Goal: Communication & Community: Answer question/provide support

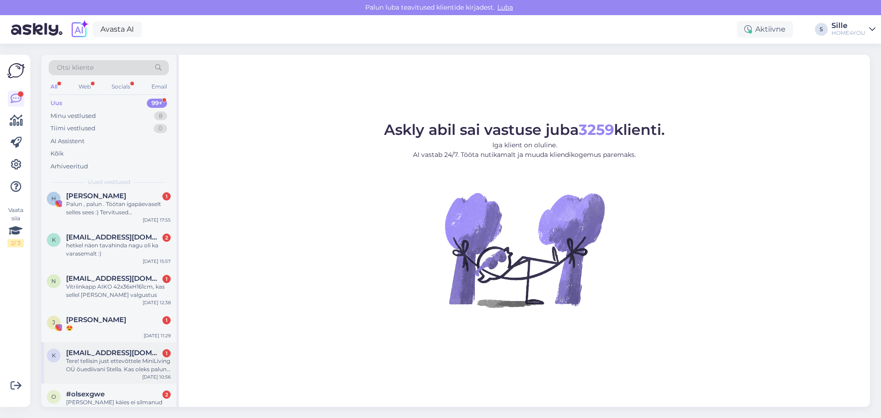
scroll to position [138, 0]
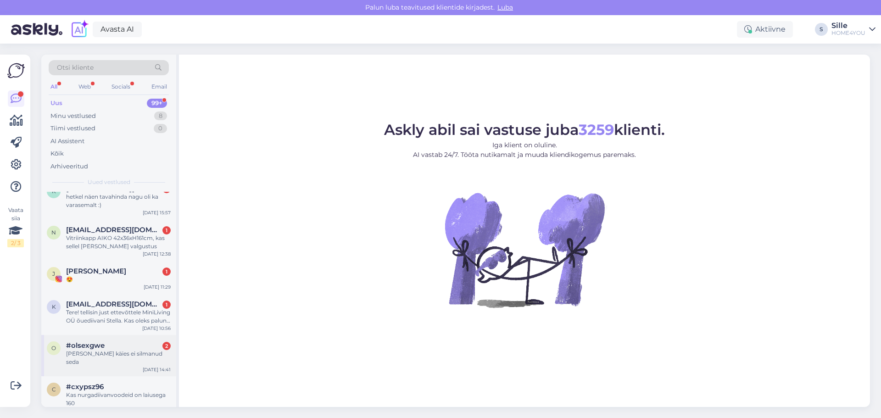
click at [106, 350] on div "o #olsexgwe 2 Eile poes käies ei silmanud seda [DATE] 14:41" at bounding box center [108, 355] width 135 height 41
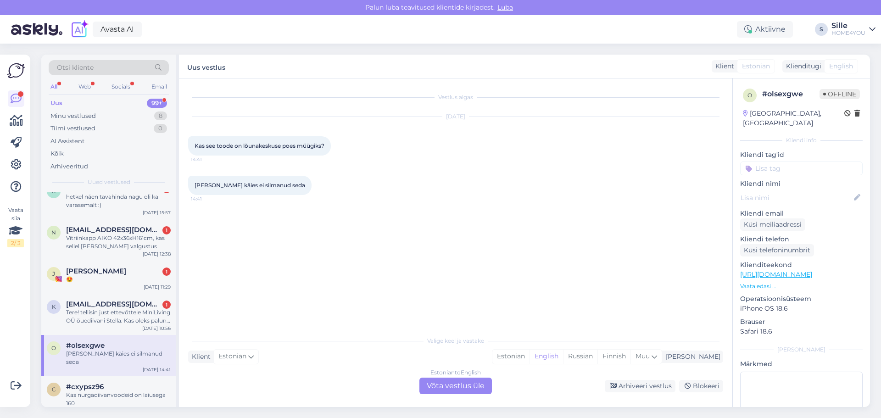
click at [777, 270] on link "[URL][DOMAIN_NAME]" at bounding box center [777, 274] width 72 height 8
click at [782, 270] on link "[URL][DOMAIN_NAME]" at bounding box center [777, 274] width 72 height 8
click at [459, 386] on div "Estonian to English Võta vestlus üle" at bounding box center [456, 386] width 73 height 17
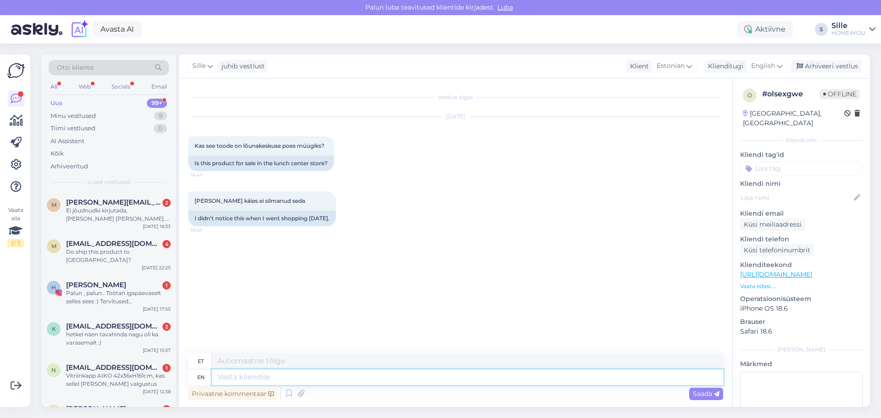
click at [379, 379] on textarea at bounding box center [467, 378] width 511 height 16
type textarea "Tere, m"
type textarea "Tere,"
type textarea "Tere, milli"
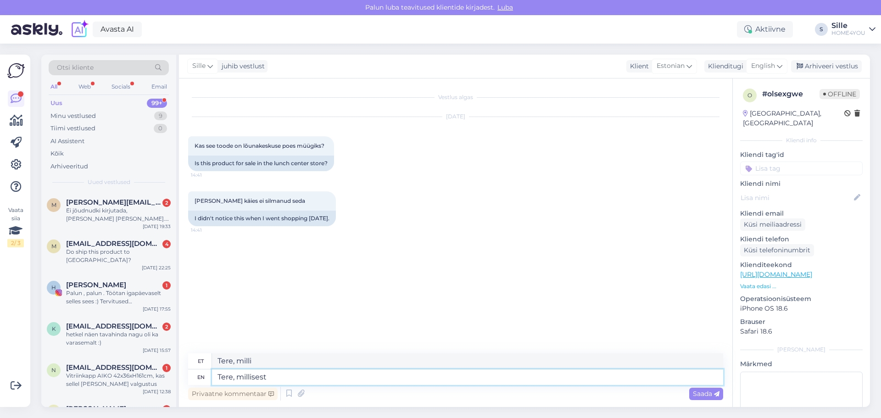
type textarea "Tere, millisest"
type textarea "Tere, millisest tootest"
type textarea "Tere, millisest rohkem"
type textarea "Tere, millisest tootest olet e"
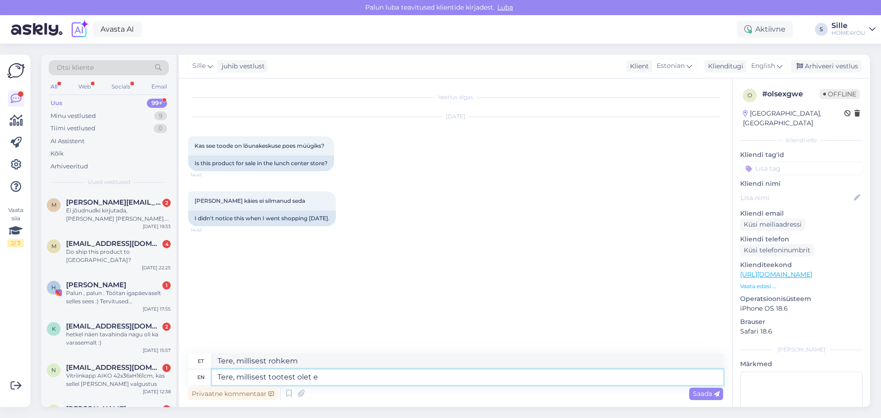
type textarea "Tere, millisest kõigest olete"
type textarea "Tere, millisest tootest olet ehuvit"
type textarea "Tere, millisest tootest olet"
type textarea "Tere, millisest kõigest olete"
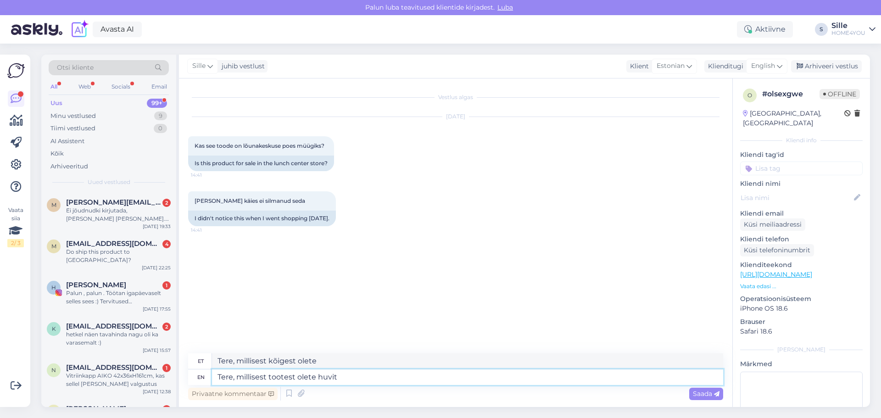
type textarea "Tere, millisest tootest olete huvita"
type textarea "Tere, millisest tootest olete huvi"
type textarea "Tere, millisest tootest olete huvitatud?"
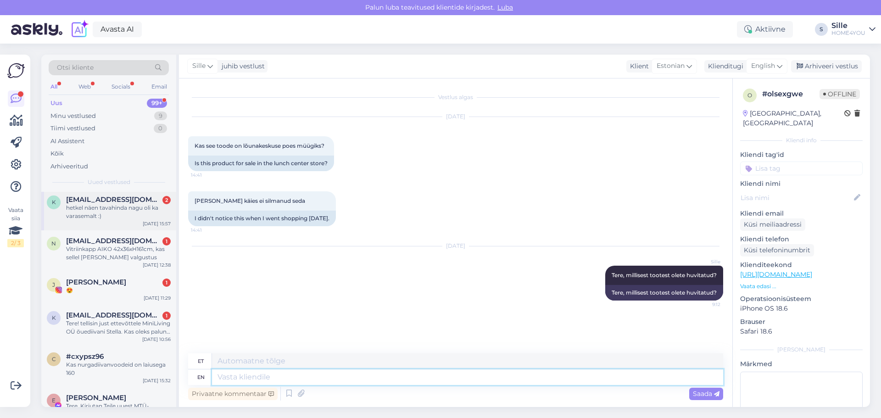
scroll to position [138, 0]
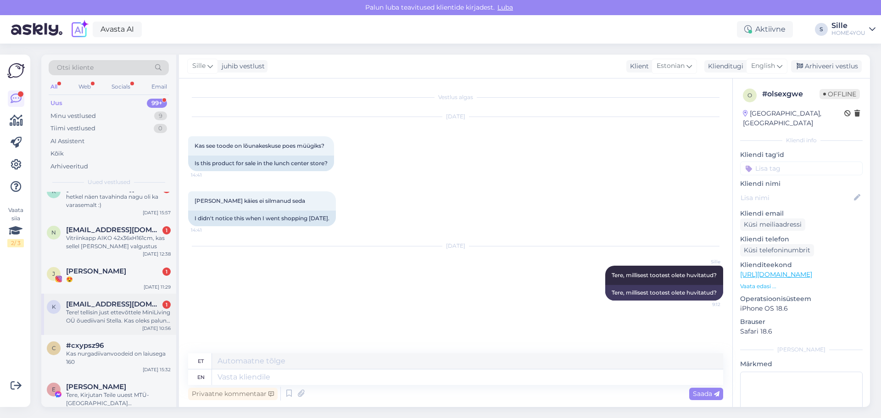
click at [132, 309] on div "Tere! tellisin just ettevõttele MiniLiving OÜ õuediivani Stella. Kas oleks palu…" at bounding box center [118, 317] width 105 height 17
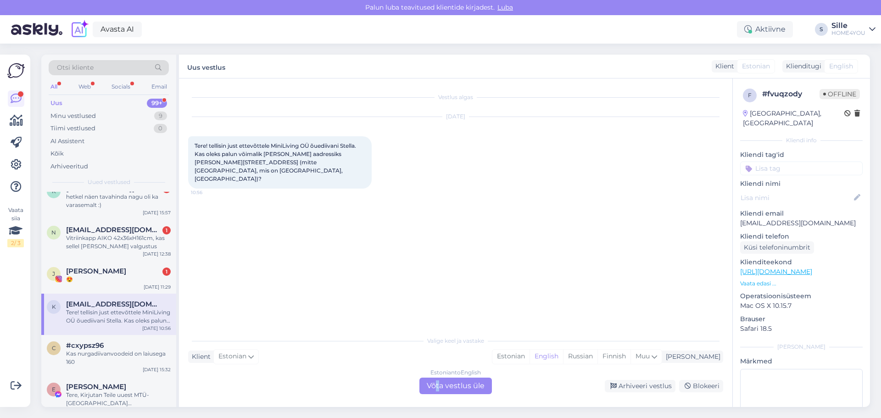
click at [439, 383] on div "Estonian to English Võta vestlus üle" at bounding box center [456, 386] width 73 height 17
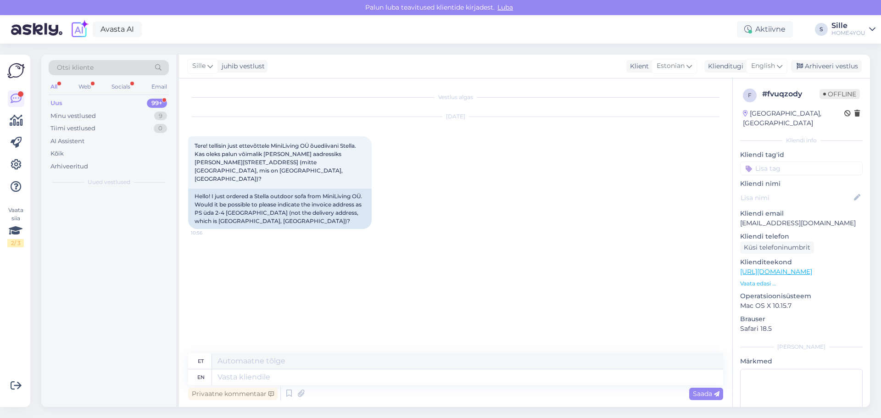
scroll to position [0, 0]
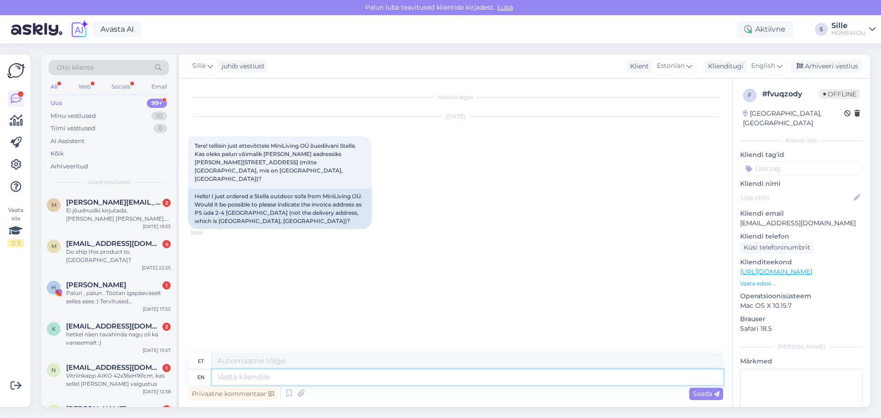
click at [427, 383] on textarea at bounding box center [467, 378] width 511 height 16
click at [779, 65] on icon at bounding box center [780, 66] width 6 height 10
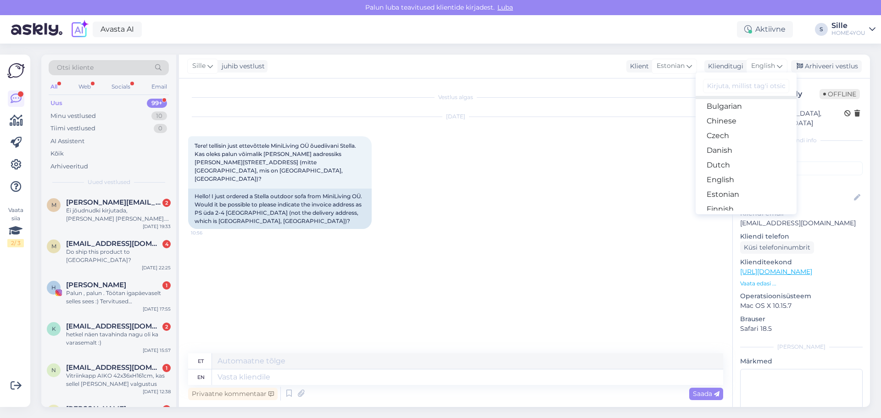
scroll to position [46, 0]
click at [734, 177] on link "Estonian" at bounding box center [746, 178] width 101 height 15
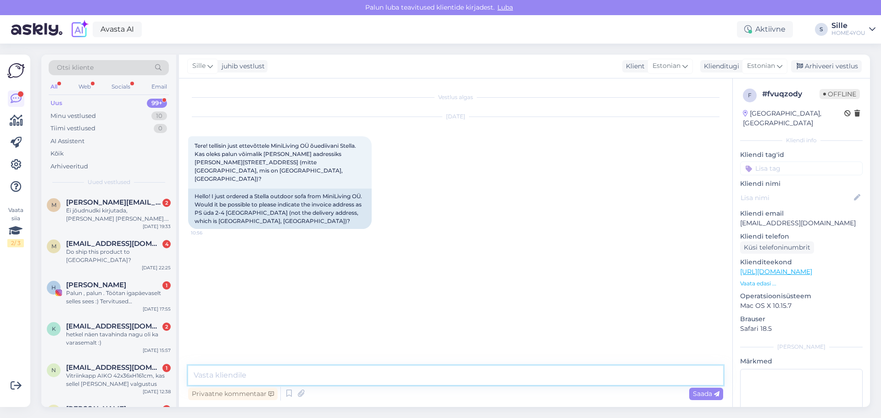
click at [399, 379] on textarea at bounding box center [455, 375] width 535 height 19
type textarea "Tere, palun saatke info koos tellimus enumbriga [EMAIL_ADDRESS][DOMAIN_NAME]"
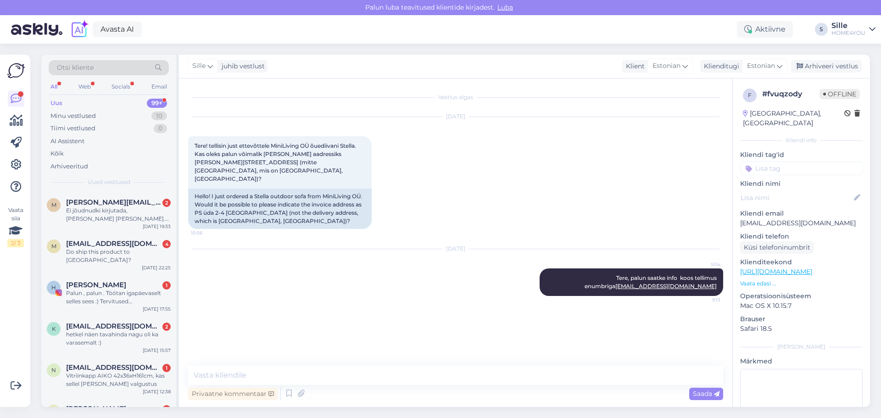
drag, startPoint x: 623, startPoint y: 264, endPoint x: 514, endPoint y: 265, distance: 108.4
click at [514, 265] on div "[DATE] Sille Tere, palun saatke info koos tellimus enumbriga [EMAIL_ADDRESS][DO…" at bounding box center [455, 272] width 535 height 67
click at [519, 280] on icon at bounding box center [519, 283] width 6 height 6
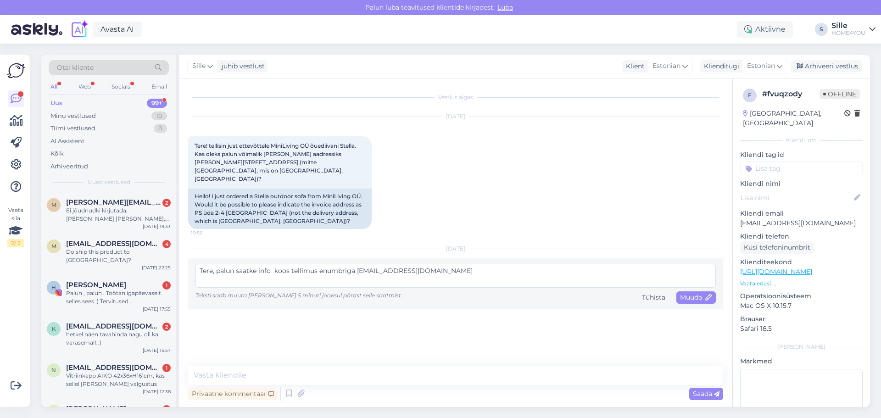
click at [321, 264] on textarea "Tere, palun saatke info koos tellimus enumbriga [EMAIL_ADDRESS][DOMAIN_NAME]" at bounding box center [456, 276] width 521 height 24
type textarea "Tere, palun saatke info koos tellimuse numbriga [EMAIL_ADDRESS][DOMAIN_NAME]"
click at [694, 293] on span "Muuda" at bounding box center [696, 297] width 32 height 8
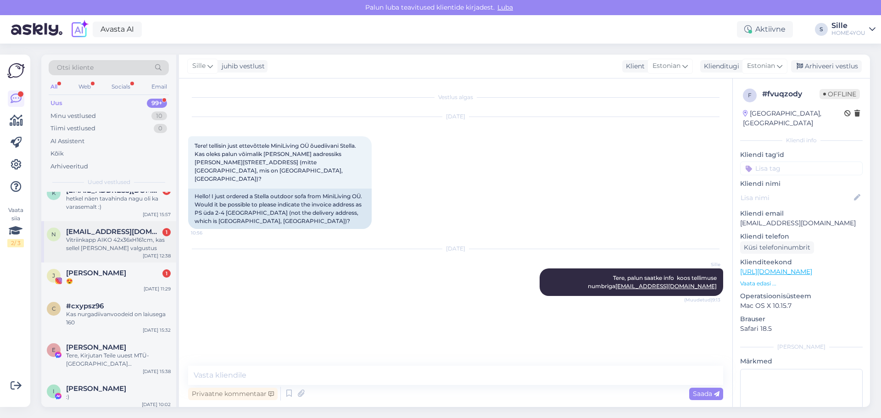
scroll to position [138, 0]
click at [107, 275] on div "😍" at bounding box center [118, 279] width 105 height 8
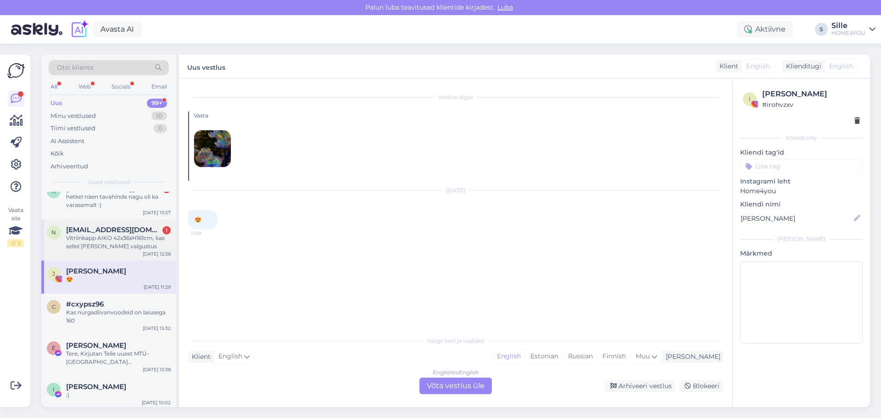
click at [105, 234] on div "Vitriinkapp AIKO 42x36xH161cm, kas sellel [PERSON_NAME] valgustus" at bounding box center [118, 242] width 105 height 17
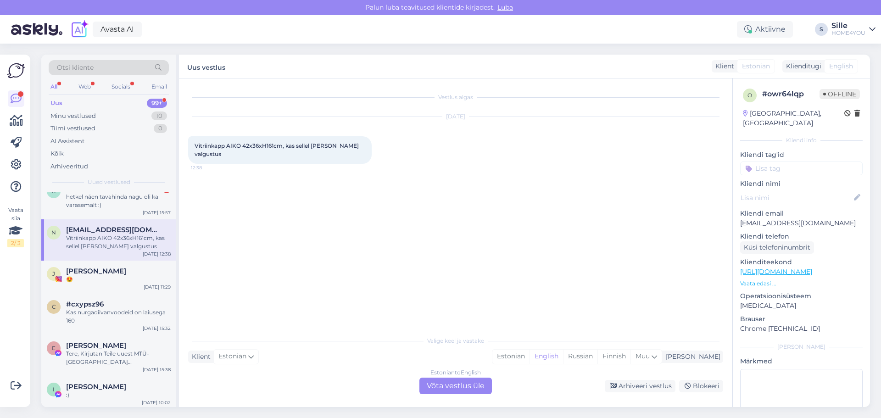
click at [774, 268] on link "[URL][DOMAIN_NAME]" at bounding box center [777, 272] width 72 height 8
click at [452, 392] on div "Estonian to English Võta vestlus üle" at bounding box center [456, 386] width 73 height 17
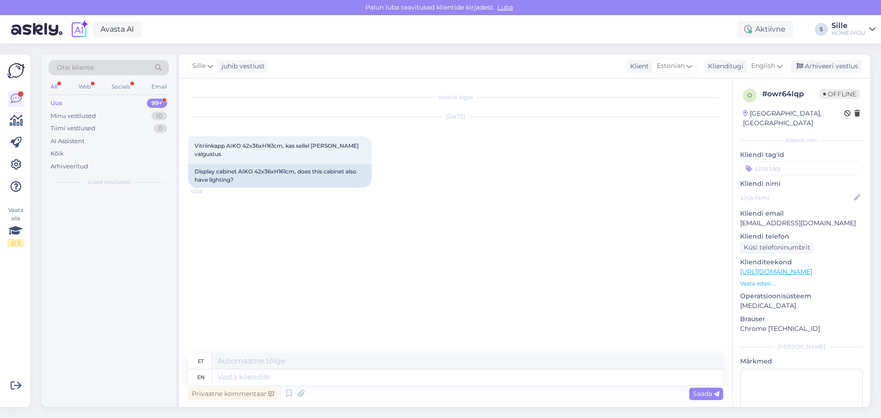
scroll to position [0, 0]
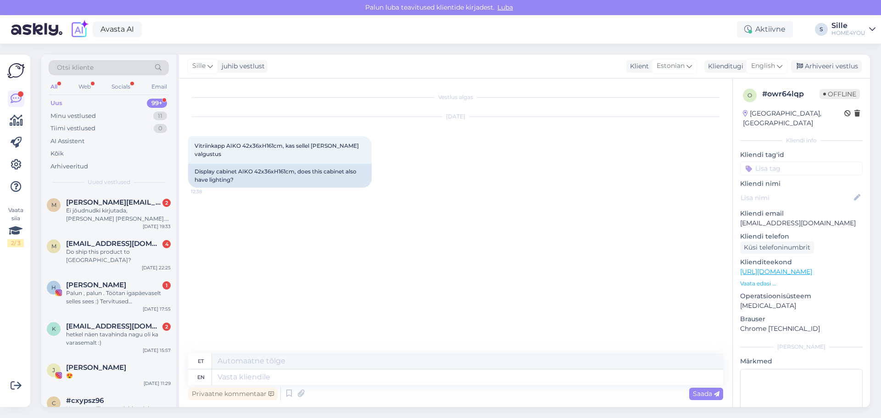
click at [757, 58] on div "Sille juhib vestlust Klient Estonian Klienditugi English Arabic Belarusian Bulg…" at bounding box center [524, 67] width 691 height 24
click at [758, 64] on span "English" at bounding box center [764, 66] width 24 height 10
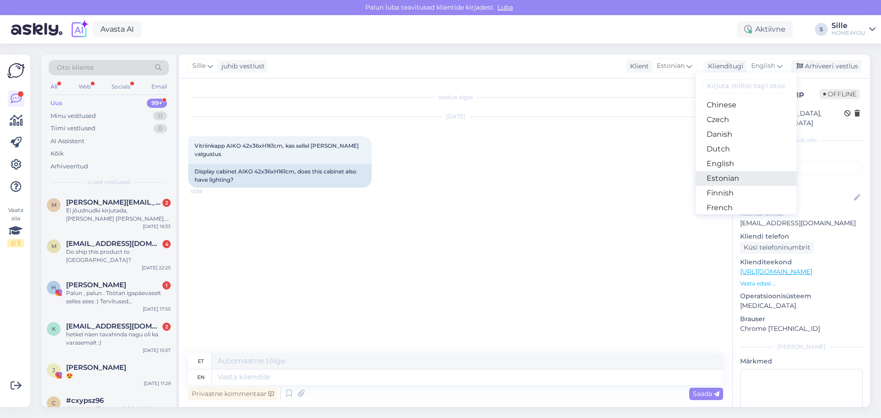
click at [718, 176] on link "Estonian" at bounding box center [746, 178] width 101 height 15
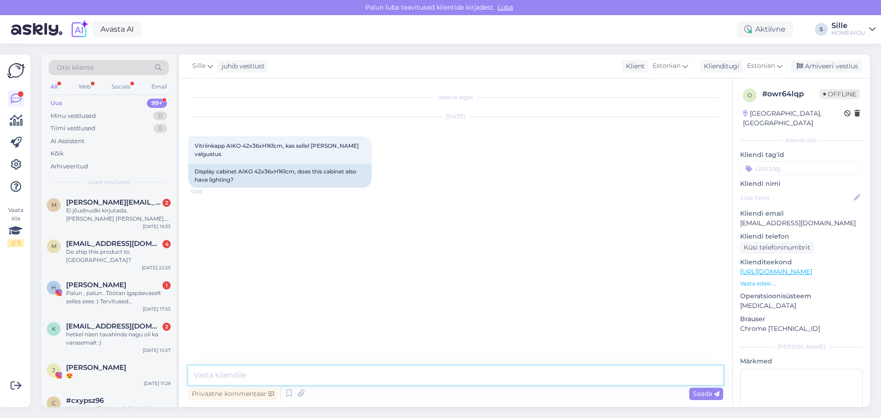
click at [424, 381] on textarea at bounding box center [455, 375] width 535 height 19
type textarea "Tere, kahjuks ei ole."
click at [120, 331] on div "hetkel näen tavahinda nagu oli ka varasemalt :)" at bounding box center [118, 339] width 105 height 17
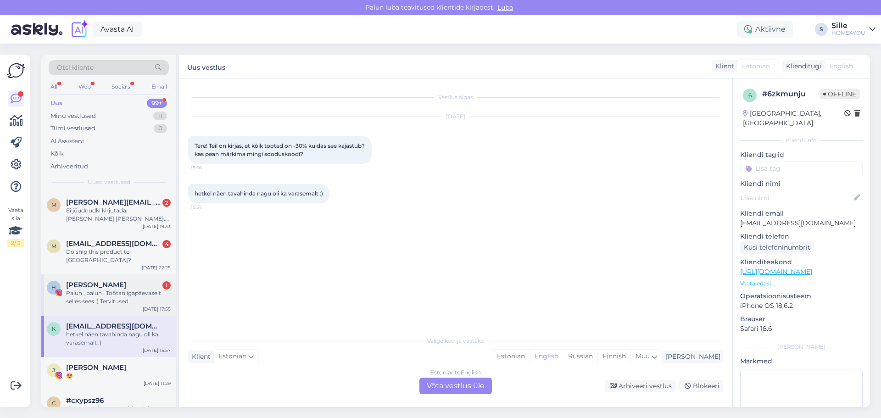
click at [125, 289] on div "Palun , palun . Töötan igapäevaselt selles sees :) Tervitused Lõunakeskusest :)" at bounding box center [118, 297] width 105 height 17
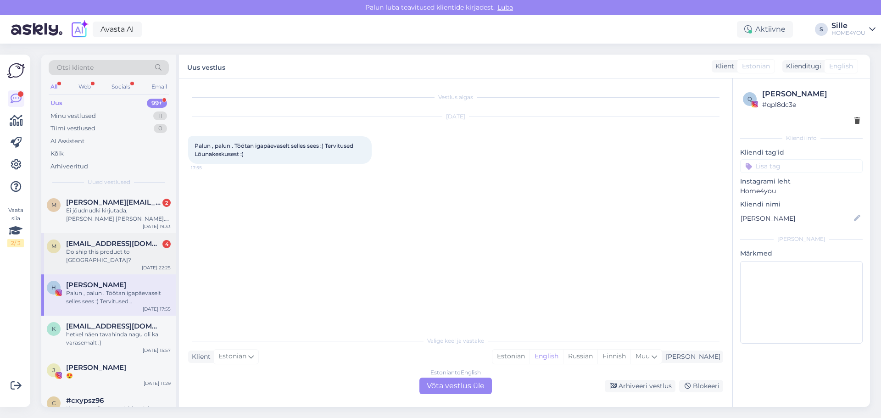
click at [123, 244] on span "[EMAIL_ADDRESS][DOMAIN_NAME]" at bounding box center [113, 244] width 95 height 8
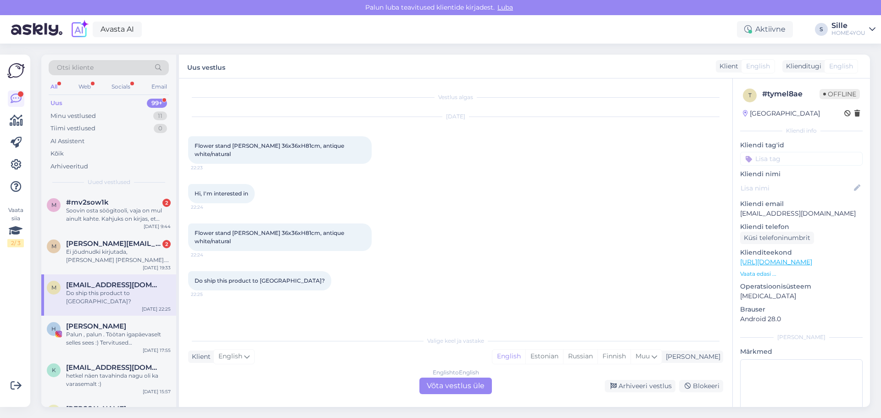
click at [435, 387] on div "English to English Võta vestlus üle" at bounding box center [456, 386] width 73 height 17
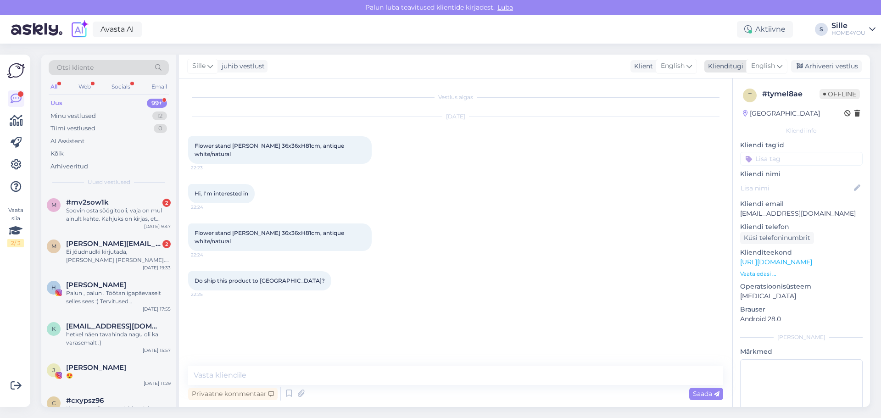
click at [763, 65] on span "English" at bounding box center [764, 66] width 24 height 10
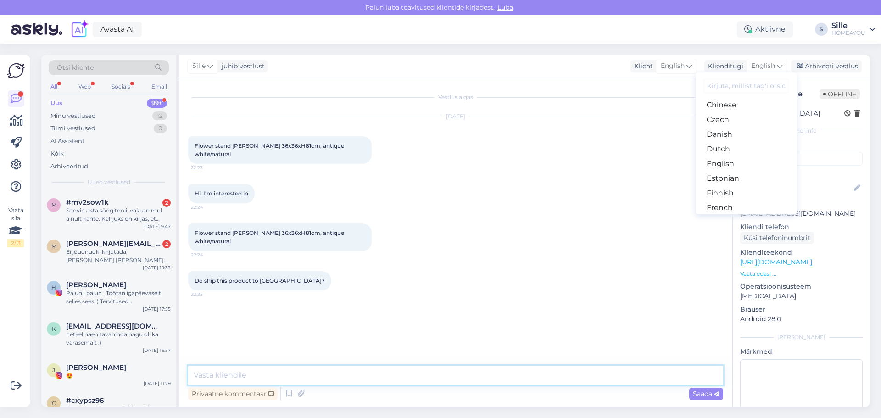
click at [359, 382] on textarea at bounding box center [455, 375] width 535 height 19
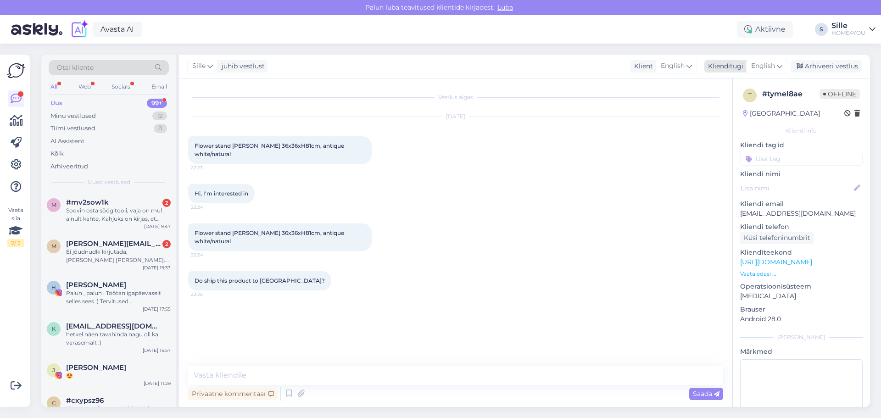
click at [762, 67] on span "English" at bounding box center [764, 66] width 24 height 10
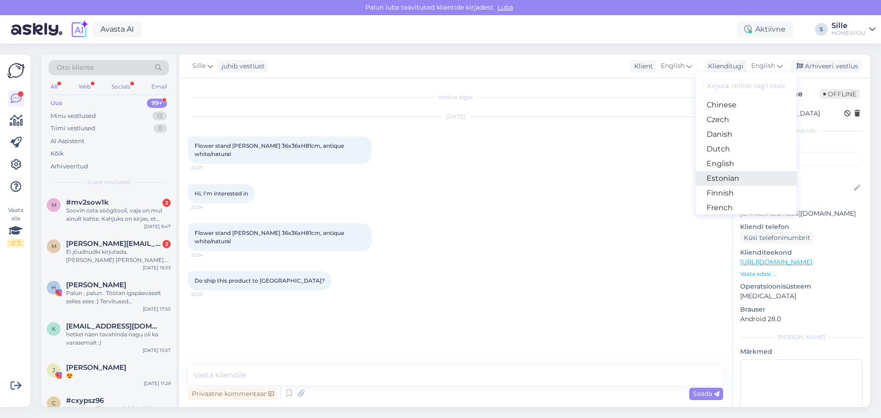
click at [729, 176] on link "Estonian" at bounding box center [746, 178] width 101 height 15
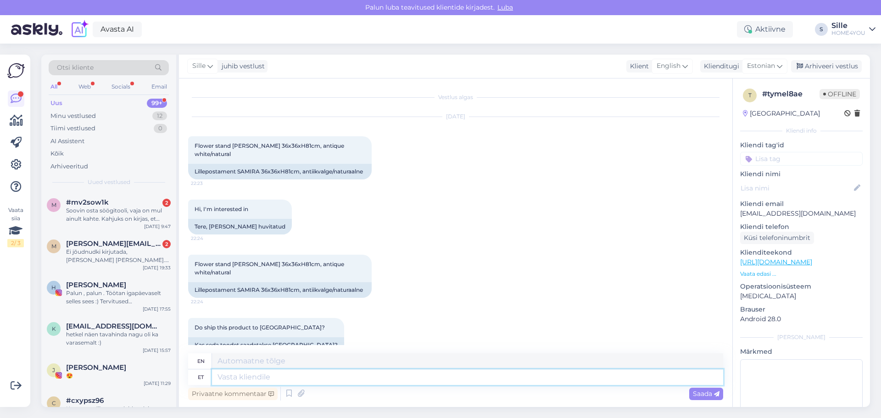
click at [347, 376] on textarea at bounding box center [467, 378] width 511 height 16
type textarea "Tere"
type textarea "Hello"
type textarea "Tere, k"
type textarea "Hello,"
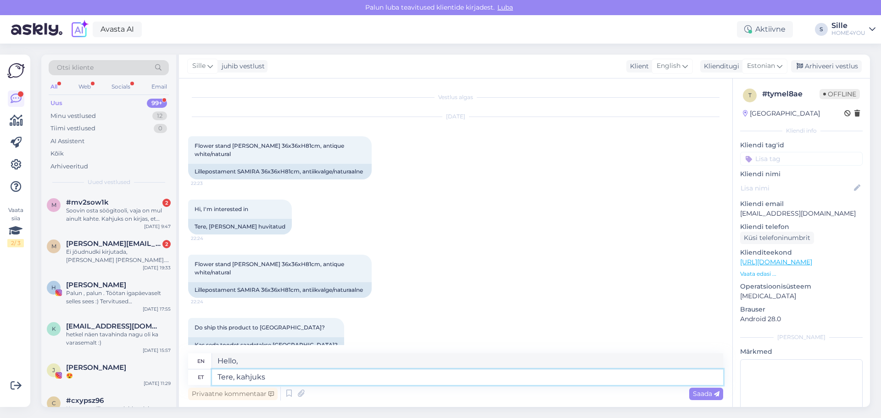
type textarea "Tere, kahjuks"
type textarea "Hello, unfortunately"
type textarea "Tere, kahjuks soome"
type textarea "Hello, unfortunately Finnish"
type textarea "Tere, kahjuks"
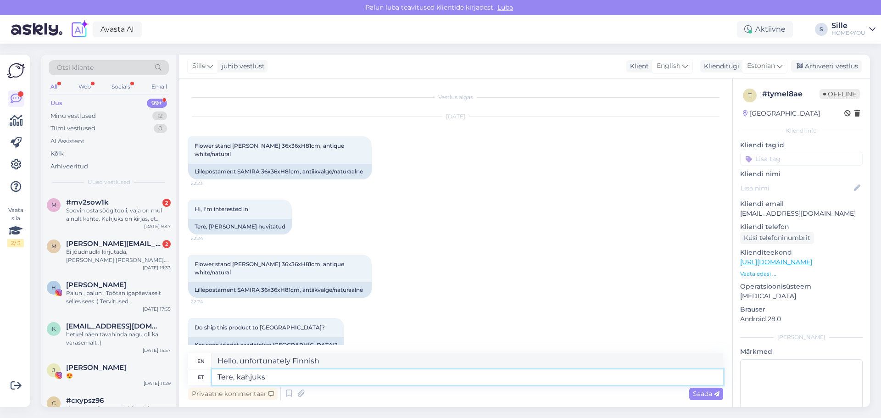
type textarea "Hello, unfortunately"
type textarea "Tere, kahjuks Soome me"
type textarea "Hello, unfortunately [GEOGRAPHIC_DATA]"
type textarea "Tere, kahjuks Soome me ka"
type textarea "Hello, unfortunately we are in [GEOGRAPHIC_DATA]."
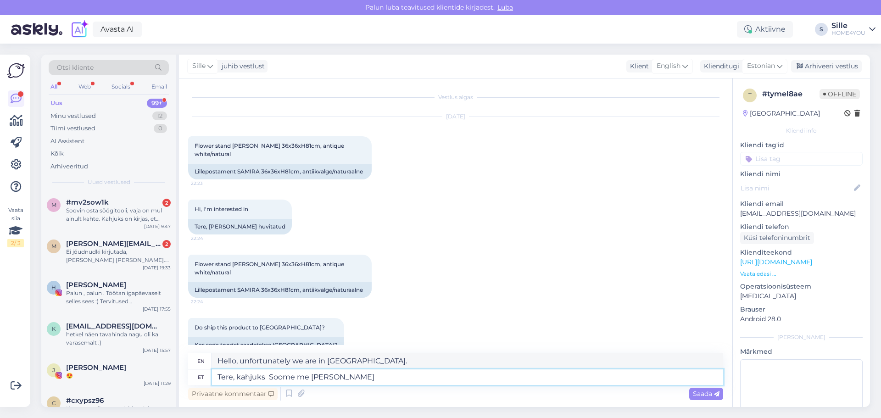
type textarea "Tere, kahjuks Soome me [PERSON_NAME]"
type textarea "Hello, unfortunately we ship to [GEOGRAPHIC_DATA]."
type textarea "Tere, kahjuks Soome me [PERSON_NAME] t"
type textarea "Hello, unfortunately we do not ship to [GEOGRAPHIC_DATA]."
type textarea "Tere, kahjuks Soome me [PERSON_NAME] toimeta"
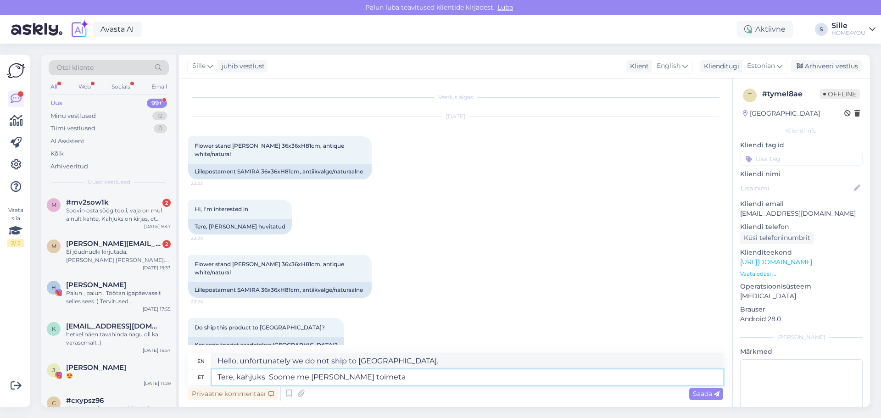
type textarea "Hello, unfortunately we do not deliver to [GEOGRAPHIC_DATA]."
type textarea "Tere, kahjuks Soome me [PERSON_NAME] toimeta. [GEOGRAPHIC_DATA]"
type textarea "Hello, unfortunately we do not ship to [GEOGRAPHIC_DATA]. [GEOGRAPHIC_DATA]"
type textarea "Tere, kahjuks Soome me [PERSON_NAME] toimeta. [GEOGRAPHIC_DATA] on m"
type textarea "Hello, unfortunately we do not deliver to [GEOGRAPHIC_DATA]. [GEOGRAPHIC_DATA] …"
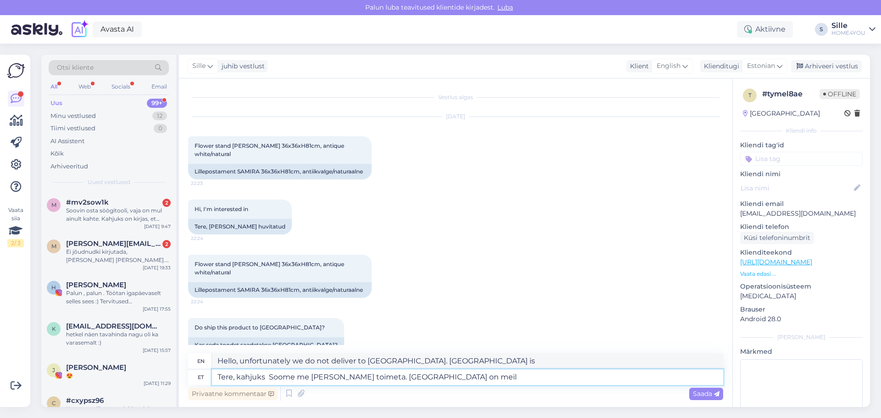
type textarea "Tere, kahjuks Soome me [PERSON_NAME] toimeta. [GEOGRAPHIC_DATA] on meil"
type textarea "Hello, unfortunately we do not deliver to [GEOGRAPHIC_DATA]. We have [GEOGRAPHI…"
type textarea "Tere, kahjuks Soome me [PERSON_NAME] toimeta. [GEOGRAPHIC_DATA] on meil edasimü…"
type textarea "Hello, unfortunately we do not deliver to [GEOGRAPHIC_DATA]. We have distributo…"
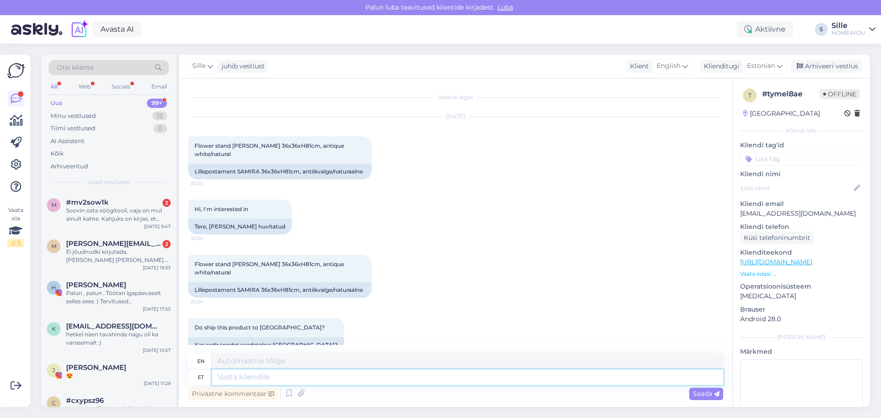
scroll to position [92, 0]
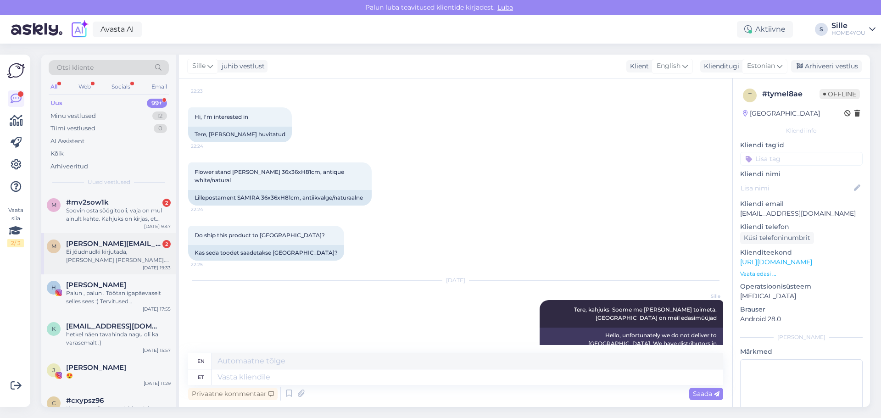
click at [75, 256] on div "Ei jõudnudki kirjutada, [PERSON_NAME] [PERSON_NAME]. Kas pilt [PERSON_NAME] ost…" at bounding box center [118, 256] width 105 height 17
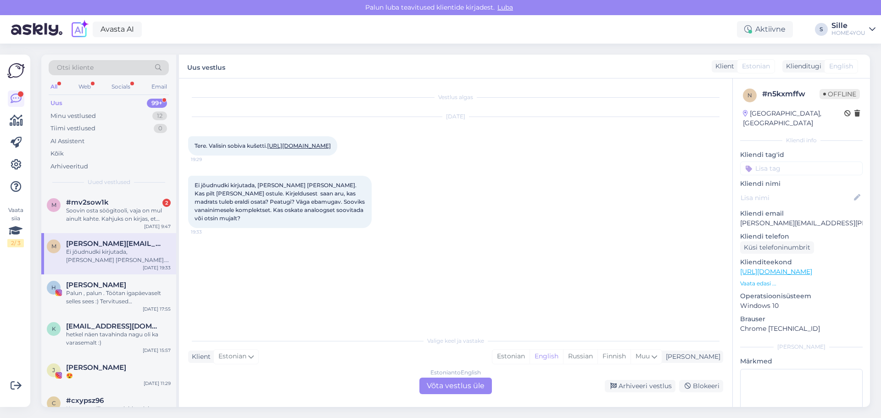
click at [357, 310] on div "Vestlus algas [DATE] Tere. Valisin sobiva kušetti. [URL][DOMAIN_NAME] 19:29 Ei …" at bounding box center [460, 206] width 544 height 236
click at [448, 389] on div "Estonian to English Võta vestlus üle" at bounding box center [456, 386] width 73 height 17
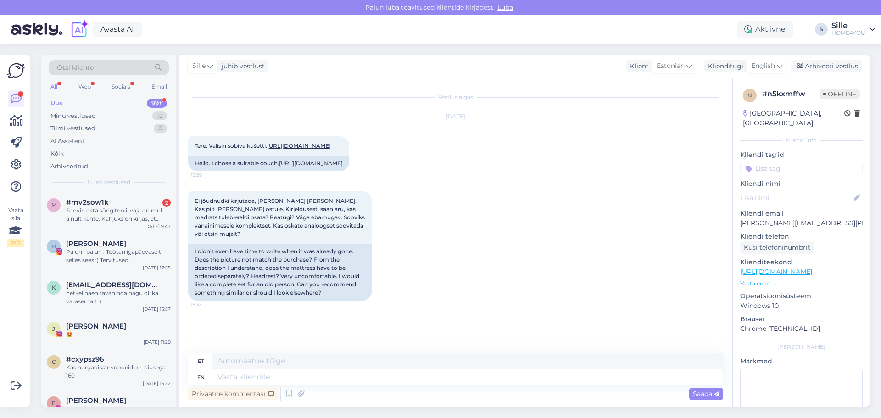
click at [763, 268] on link "[URL][DOMAIN_NAME]" at bounding box center [777, 272] width 72 height 8
click at [279, 167] on link "[URL][DOMAIN_NAME]" at bounding box center [311, 163] width 64 height 7
click at [342, 383] on textarea at bounding box center [467, 378] width 511 height 16
type textarea "Tere,"
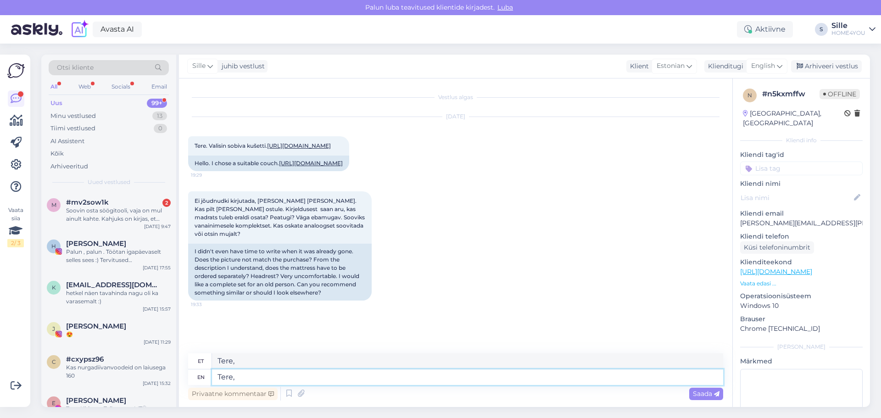
paste textarea "Kušett BLUE POCKET 80x200cm, tumehall. Kui soovid oma uue kontinentaalvoodi ise…"
type textarea "Tere, Kušett BLUE POCKET 80x200cm, tumehall. Kui soovid oma uue kontinentaalvoo…"
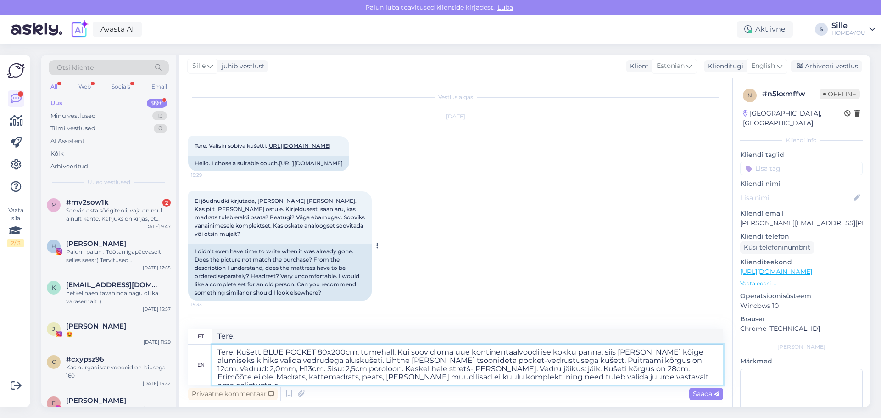
type textarea "Tere, Kušett SININE TASKU 80x200cm, tumehall. Kui soovid oma uue kontinentaalvo…"
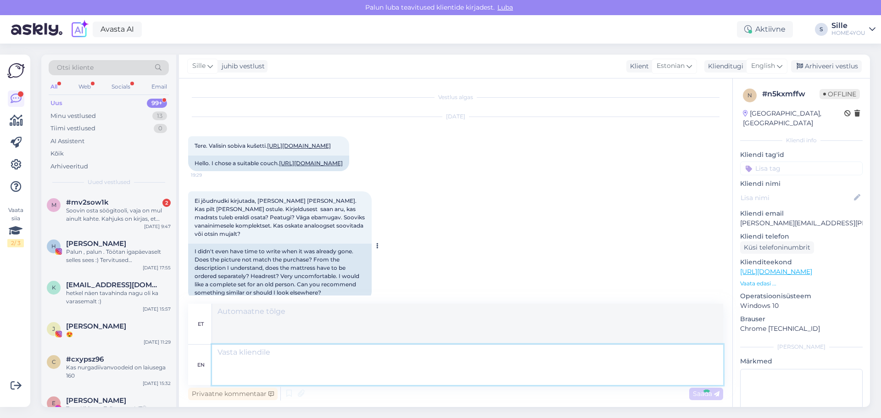
scroll to position [205, 0]
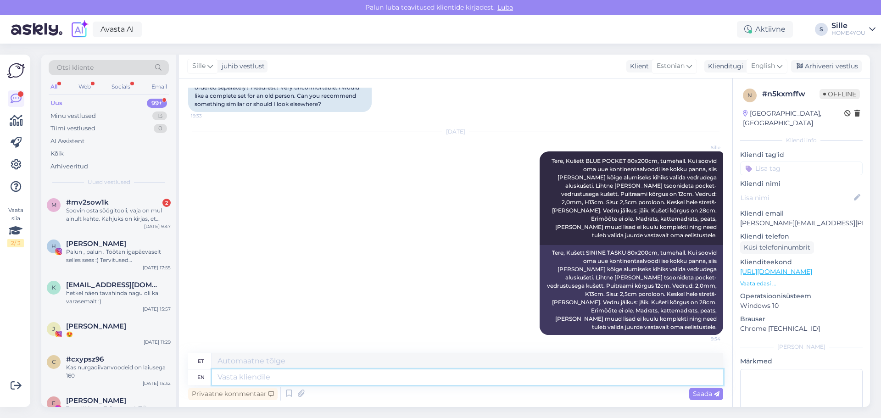
click at [339, 377] on textarea at bounding box center [467, 378] width 511 height 16
type textarea "Soovitme"
type textarea "Soovitus"
type textarea "Soovitme minna m"
type textarea "Soovitame minna"
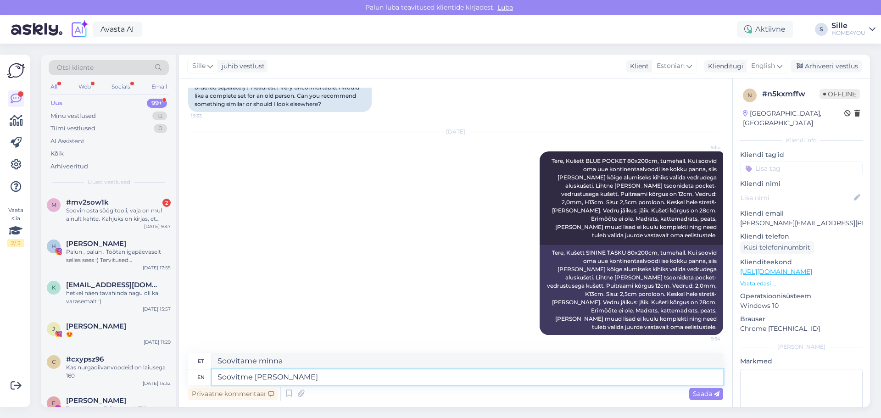
type textarea "Soovitme [PERSON_NAME]"
type textarea "Soovitame [PERSON_NAME]"
type textarea "Soovitme minna meie Tähesaju"
type textarea "Soovitame minna meie Tähesaju"
type textarea "Soovitme minna meie Tähesaju Home4you"
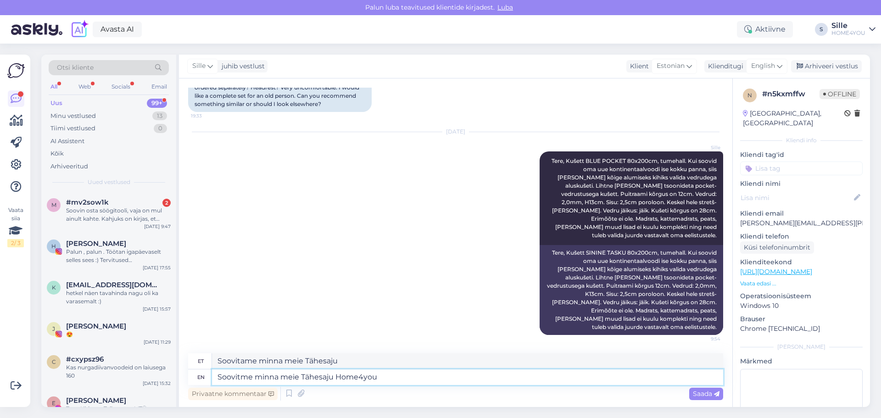
type textarea "Soovitme minna meie Tähesaju Home4you"
type textarea "Soovitme minna meie Tähesaju Home4you kauplusesse"
type textarea "Soovitme minna meie Tähesaju Home4you kauplusesse vooditega"
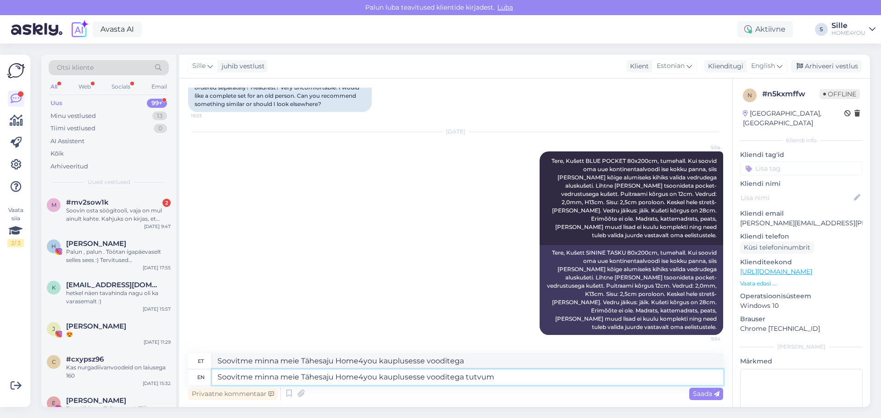
type textarea "Soovitme minna meie Tähesaju Home4you kauplusesse vooditega tutvuma"
type textarea "Soovitme minna meie Tähesaju Home4you kauplusesse vooditega tutvuma."
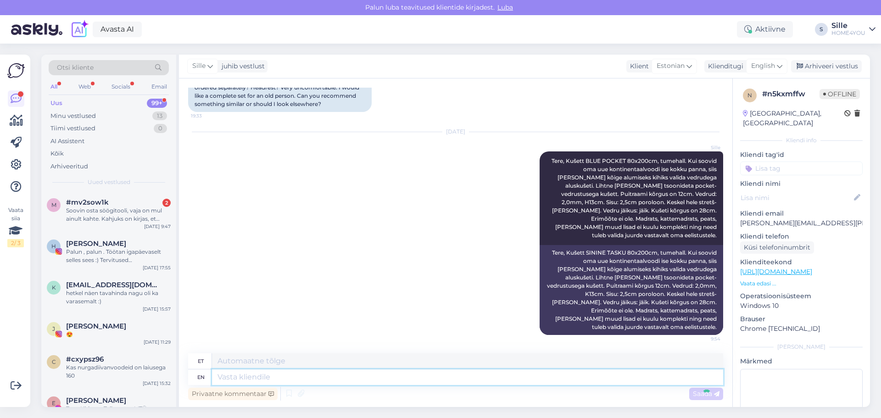
scroll to position [277, 0]
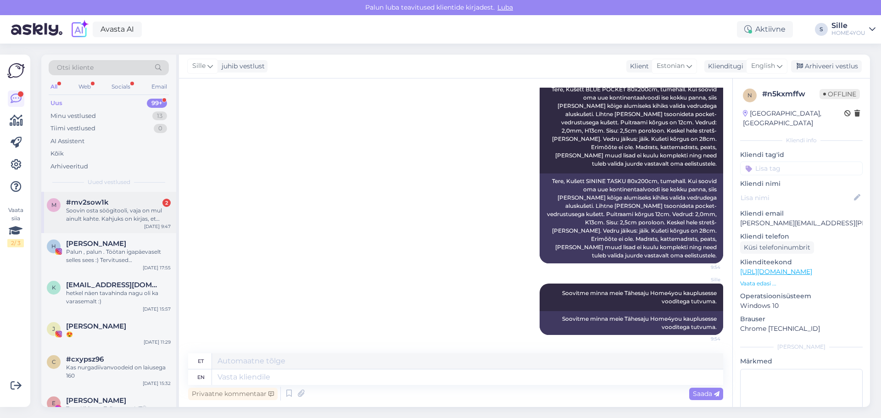
drag, startPoint x: 114, startPoint y: 198, endPoint x: 115, endPoint y: 204, distance: 6.0
click at [115, 203] on div "#mv2sow1k 2" at bounding box center [118, 202] width 105 height 8
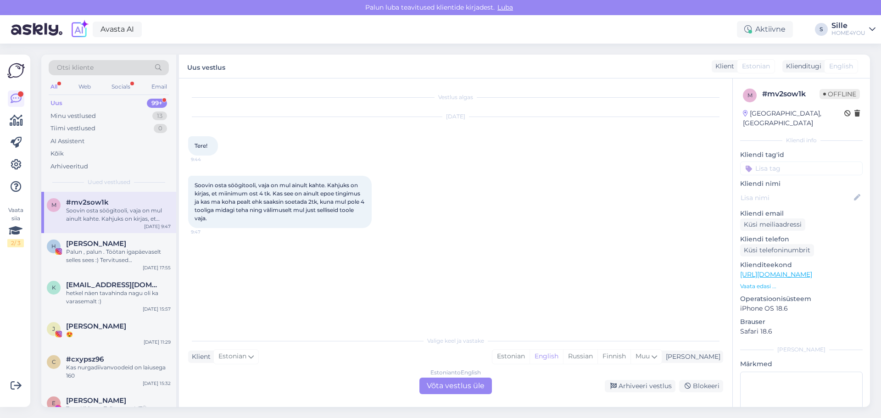
click at [448, 379] on div "Estonian to English Võta vestlus üle" at bounding box center [456, 386] width 73 height 17
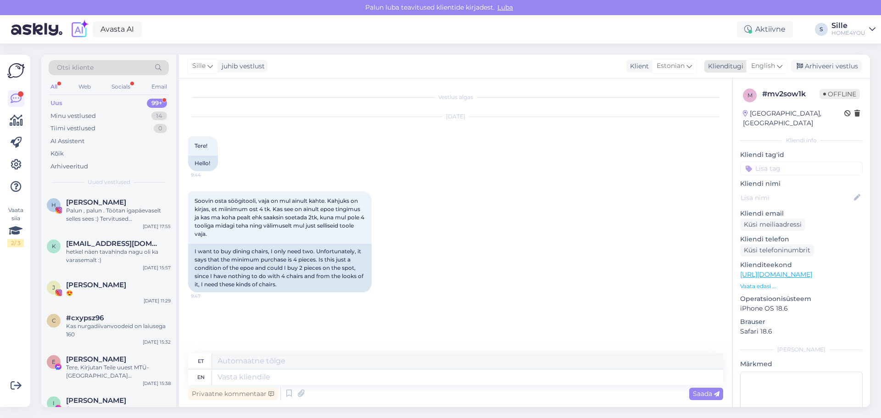
click at [770, 67] on span "English" at bounding box center [764, 66] width 24 height 10
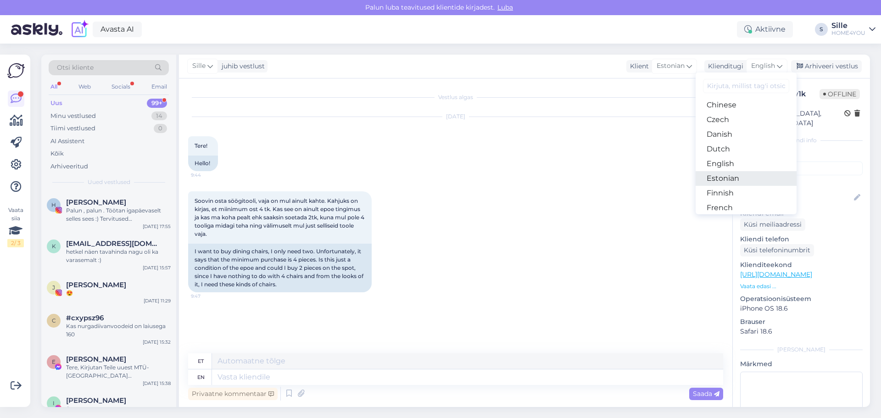
click at [723, 179] on link "Estonian" at bounding box center [746, 178] width 101 height 15
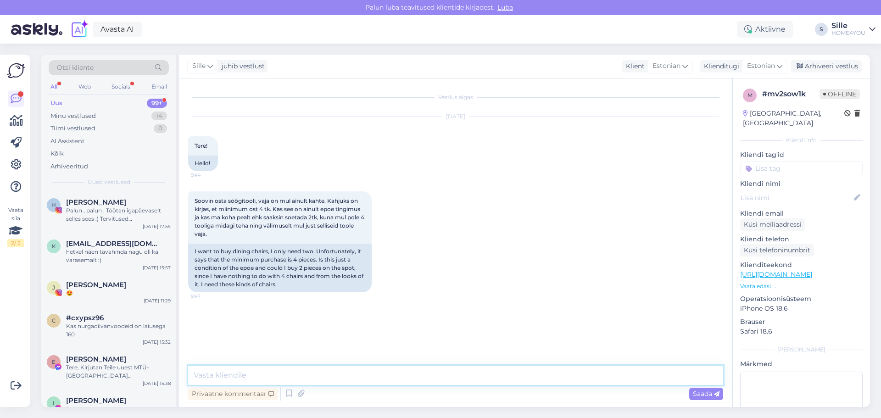
click at [411, 375] on textarea at bounding box center [455, 375] width 535 height 19
click at [746, 270] on link "[URL][DOMAIN_NAME]" at bounding box center [777, 274] width 72 height 8
click at [371, 373] on textarea "Tere, kauplustest on võimalik osta 2 tooli" at bounding box center [455, 375] width 535 height 19
type textarea "Tere, kauplustest on võimalik osta 2 tooli, vaadake saadavuse alt millistes kau…"
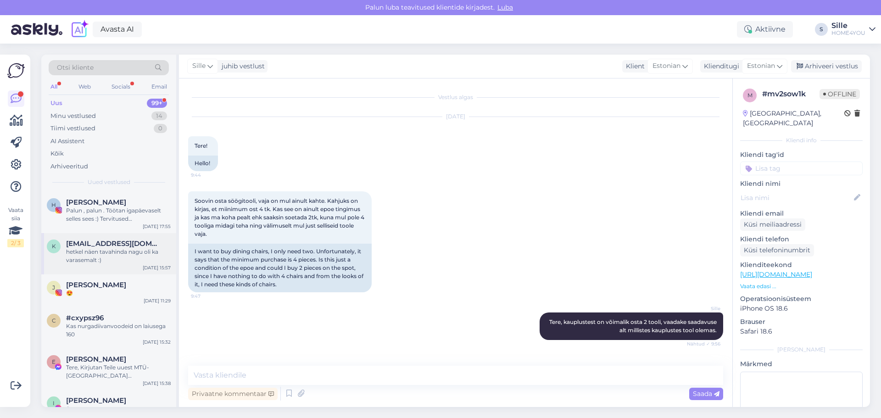
click at [84, 244] on span "[EMAIL_ADDRESS][DOMAIN_NAME]" at bounding box center [113, 244] width 95 height 8
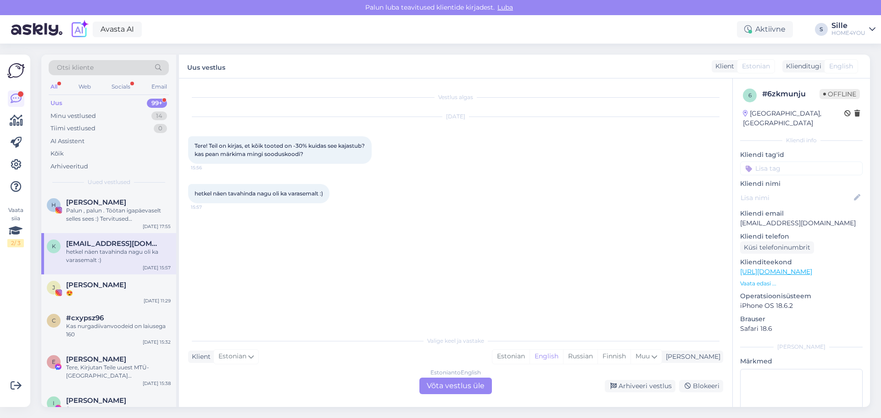
click at [455, 382] on div "Estonian to English Võta vestlus üle" at bounding box center [456, 386] width 73 height 17
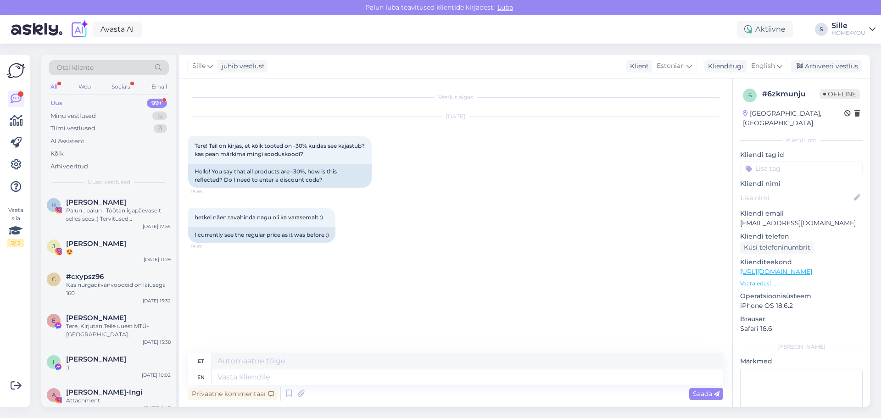
click at [458, 388] on div "Privaatne kommentaar Saada" at bounding box center [455, 393] width 535 height 17
click at [467, 378] on textarea at bounding box center [467, 378] width 511 height 16
type textarea "Tere,"
type textarea "Tere, kõik"
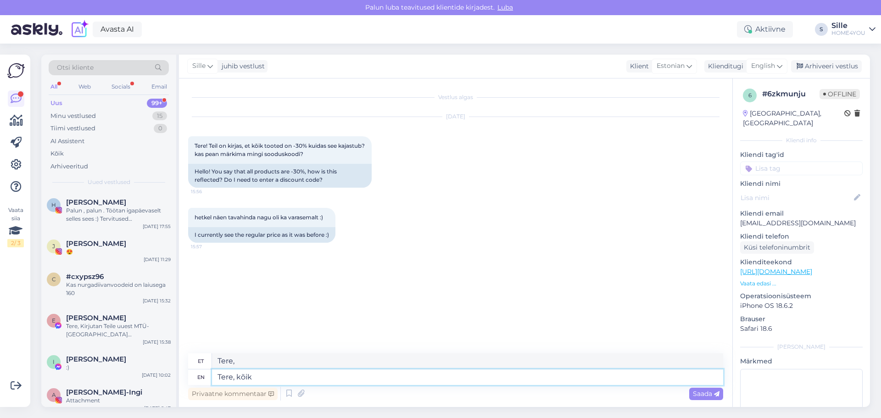
type textarea "Tere, kõik"
type textarea "Tere, kõik tooted"
type textarea "Tere, kõik tooted 30.-"
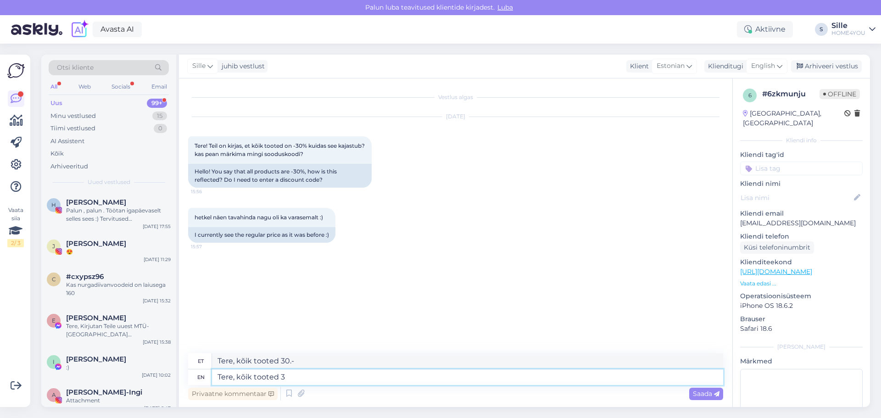
type textarea "Tere, kõik tooted"
type textarea "Tere, kõik tooted -"
type textarea "Tere, kõik tooted"
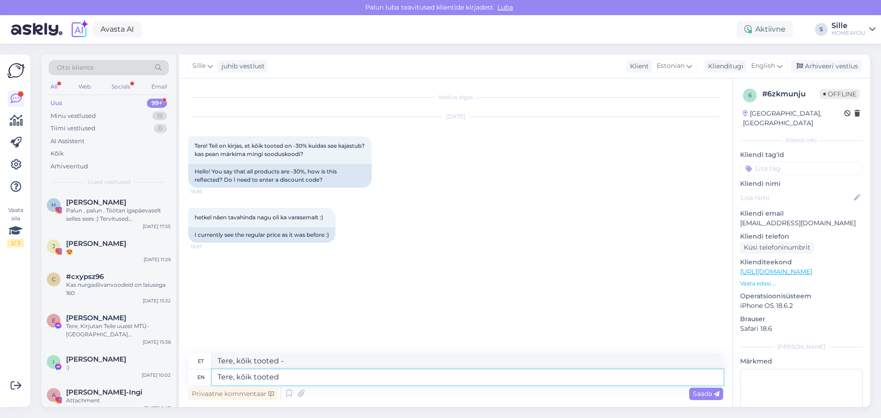
type textarea "Tere, kõik tooted"
type textarea "Tere, kõik tooted kuni"
type textarea "Tere, kõik tooted kuni 30.-"
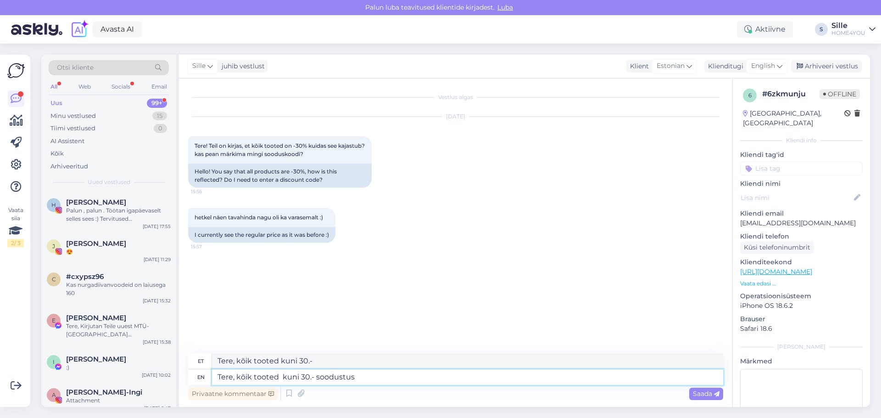
type textarea "Tere, kõik tooted kuni 30.- soodustus"
type textarea "Tere, kõik tooted kuni 30.- soodustus 30"
type textarea "Tere, kõik tooted kuni 30.- soodustus 30%"
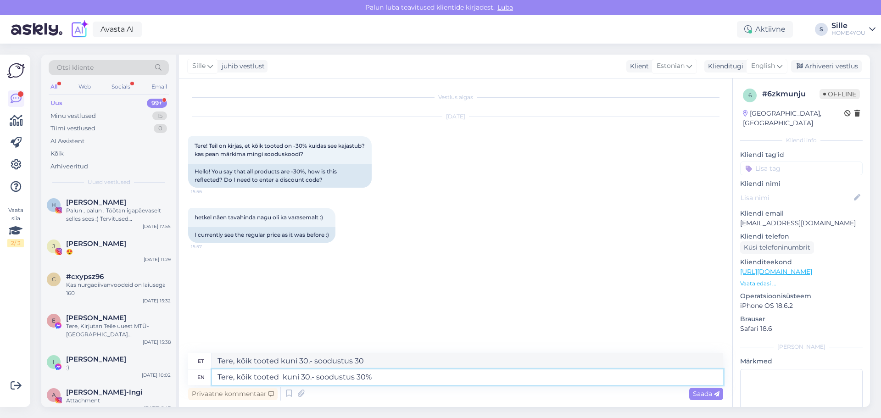
type textarea "Tere, kõik tooted kuni 30.- soodustus 30%"
type textarea "Tere, kõik tooted kuni 30.- soodustus 30% kampaania o"
type textarea "Tere, kõik tooted kuni 30.- soodustus 30% kampaania"
type textarea "Tere, kõik tooted kuni 30.- soodustus 30% kampaania oli"
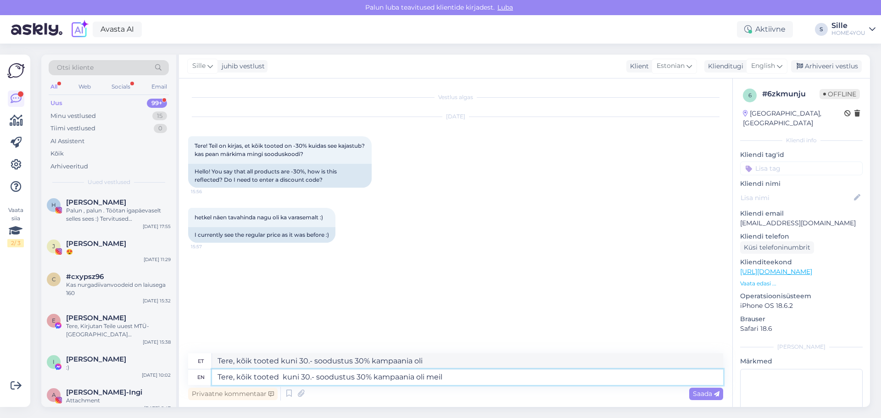
type textarea "Tere, kõik tooted kuni 30.- soodustus 30% kampaania oli meil"
type textarea "Tere, kõik tooted kuni 30.- soodustus 30% kampaania oli meil."
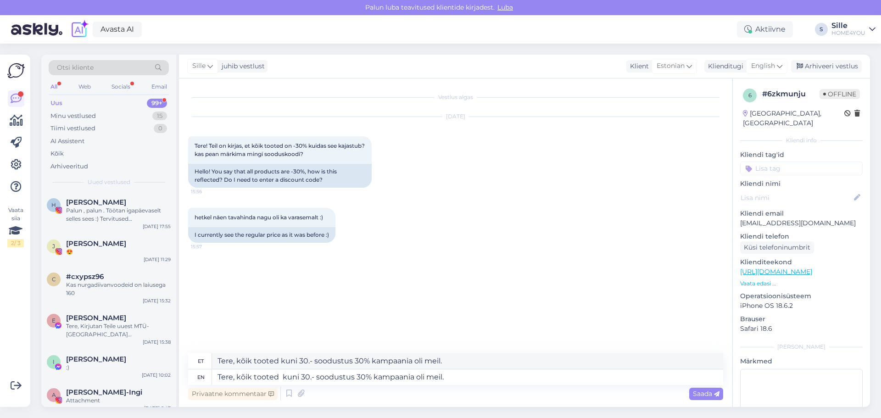
click at [704, 393] on span "Saada" at bounding box center [706, 394] width 27 height 8
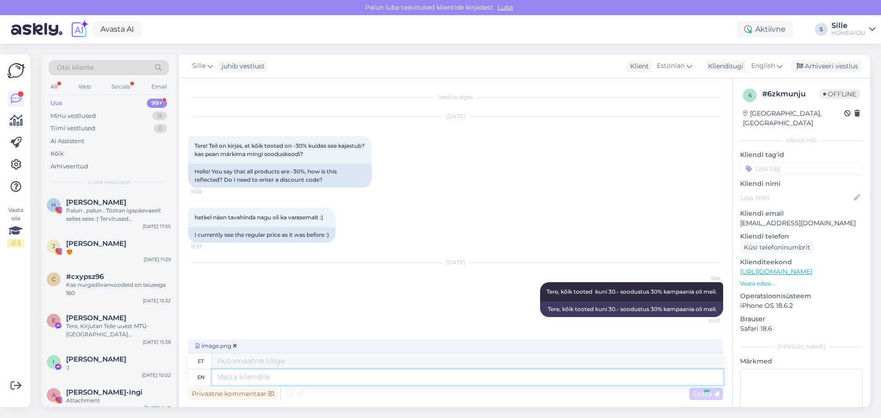
scroll to position [48, 0]
